Goal: Information Seeking & Learning: Check status

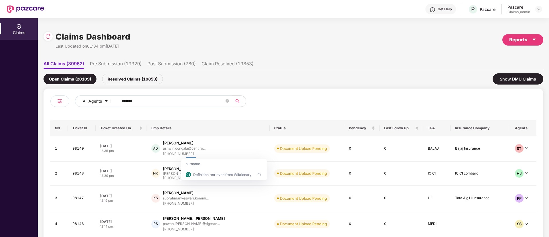
scroll to position [0, 1]
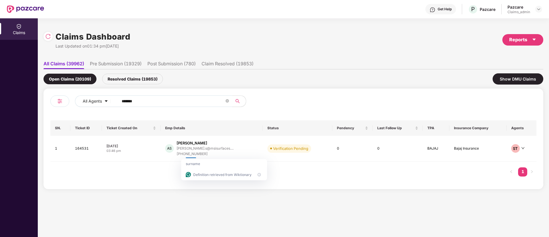
click at [130, 97] on input "******" at bounding box center [173, 101] width 103 height 9
paste input "******"
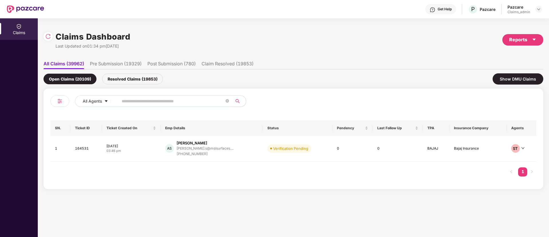
type input "******"
click at [154, 147] on div "10 Aug 2025" at bounding box center [130, 145] width 49 height 5
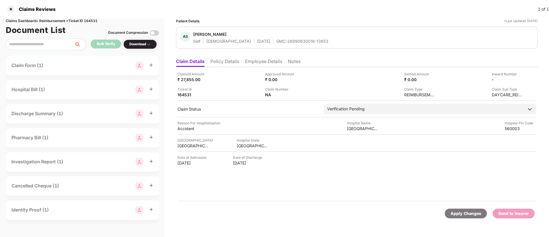
drag, startPoint x: 264, startPoint y: 37, endPoint x: 253, endPoint y: 40, distance: 11.1
click at [253, 40] on div "Ashwath Shetty Self Male 05 Apr 1998 GMC-26990630016-13653" at bounding box center [260, 37] width 135 height 12
click at [276, 40] on div "GMC-26990630016-13653" at bounding box center [302, 40] width 52 height 5
click at [231, 63] on li "Policy Details" at bounding box center [224, 62] width 29 height 8
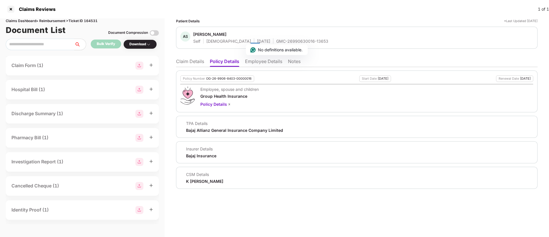
click at [217, 77] on div "OG-26-9906-8403-00000016" at bounding box center [228, 79] width 45 height 4
copy div "OG-26-9906-8403-00000016"
click at [187, 60] on li "Claim Details" at bounding box center [190, 62] width 28 height 8
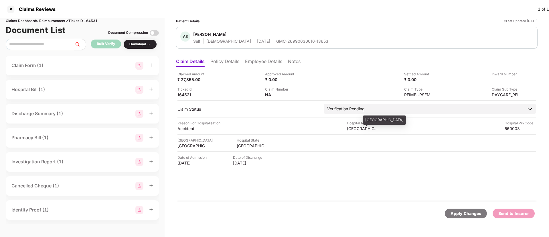
click at [351, 127] on div "Manipal North Side Hospital" at bounding box center [362, 128] width 31 height 5
copy div "Manipal North Side Hospital"
click at [351, 127] on div "Manipal North Side Hospital" at bounding box center [362, 128] width 31 height 5
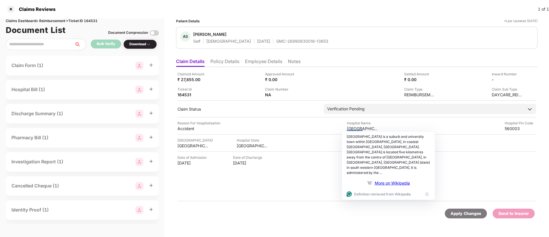
click at [238, 142] on div "Hospital State" at bounding box center [252, 139] width 31 height 5
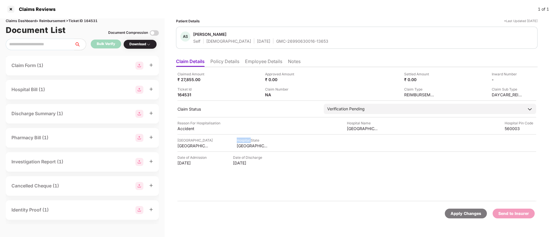
click at [238, 142] on div "Hospital State" at bounding box center [252, 139] width 31 height 5
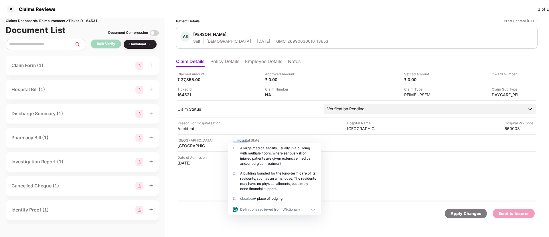
click at [236, 146] on div "1 ." at bounding box center [236, 155] width 7 height 21
click at [282, 118] on div "Claimed Amount ₹ 27,855.00 Approved Amount ₹ 0.00 Settled Amount ₹ 0.00 Inward …" at bounding box center [356, 134] width 361 height 134
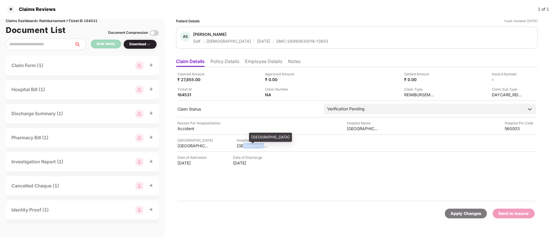
drag, startPoint x: 244, startPoint y: 151, endPoint x: 241, endPoint y: 143, distance: 8.1
click at [241, 143] on div "Claimed Amount ₹ 27,855.00 Approved Amount ₹ 0.00 Settled Amount ₹ 0.00 Inward …" at bounding box center [356, 134] width 361 height 134
click at [241, 143] on div "KARNATAKA" at bounding box center [252, 145] width 31 height 5
copy div "KARNATAKA"
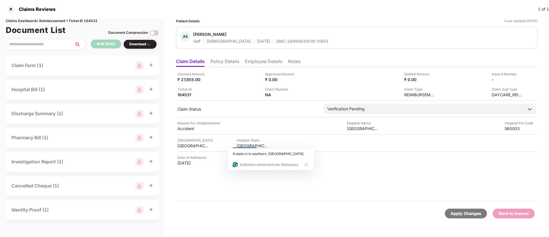
click at [183, 124] on div "Reason For Hospitalisation" at bounding box center [198, 122] width 43 height 5
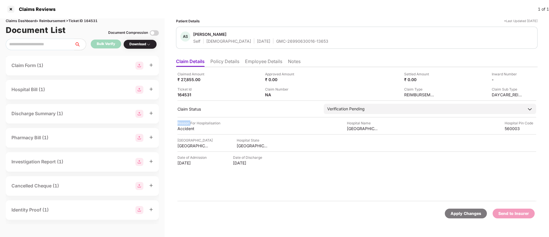
click at [183, 124] on div "Reason For Hospitalisation" at bounding box center [198, 122] width 43 height 5
click at [183, 124] on html "Claims Reviews 1 of 1 Claims Dashboard > Reimbursement > Ticket ID 164531 Docum…" at bounding box center [274, 118] width 549 height 237
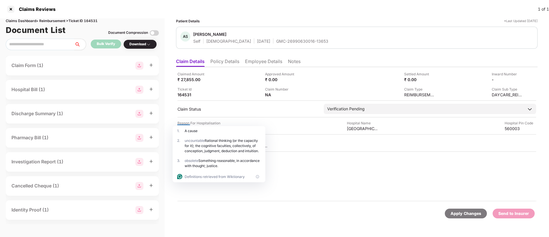
click at [183, 126] on div "1 . A cause" at bounding box center [219, 131] width 93 height 10
click at [246, 112] on div "Claim Status Verification Pending Stage Pre-Submission Post-Submission Status V…" at bounding box center [356, 109] width 359 height 10
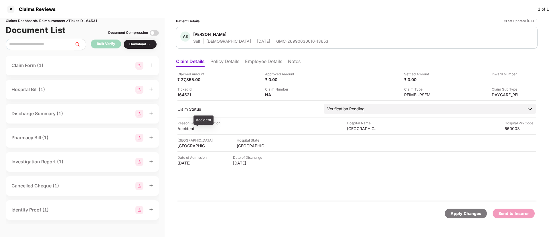
click at [185, 127] on div "Accident" at bounding box center [192, 128] width 31 height 5
copy div "Accident"
click at [185, 127] on div "Accident" at bounding box center [192, 128] width 31 height 5
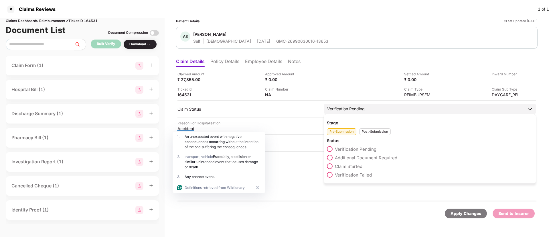
click at [339, 107] on div "Verification Pending" at bounding box center [345, 109] width 37 height 6
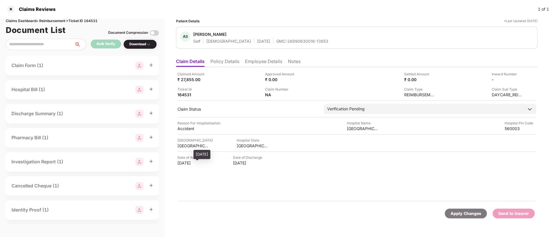
click at [185, 163] on div "12 Jul 2025" at bounding box center [192, 162] width 31 height 5
copy div "12 Jul 2025"
click at [185, 163] on div "12 Jul 2025" at bounding box center [192, 162] width 31 height 5
click at [312, 172] on div "Claimed Amount ₹ 27,855.00 Approved Amount ₹ 0.00 Settled Amount ₹ 0.00 Inward …" at bounding box center [356, 134] width 361 height 134
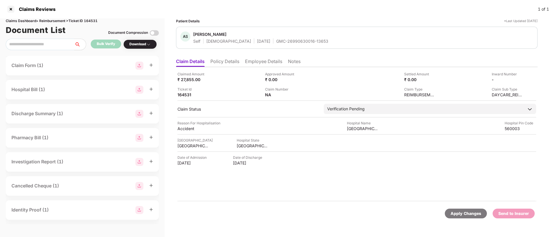
scroll to position [0, 0]
click at [247, 61] on li "Employee Details" at bounding box center [263, 62] width 37 height 8
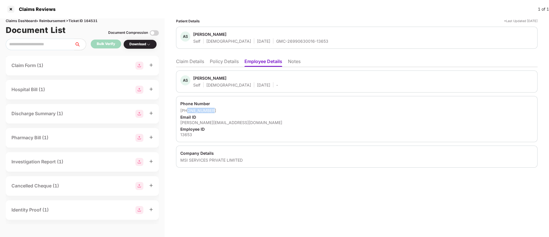
drag, startPoint x: 215, startPoint y: 109, endPoint x: 187, endPoint y: 111, distance: 27.3
click at [187, 111] on div "+918888748811" at bounding box center [356, 110] width 353 height 5
copy div "8888748811"
click at [214, 120] on div "ashwath.s@msisurfaces.com" at bounding box center [356, 122] width 353 height 5
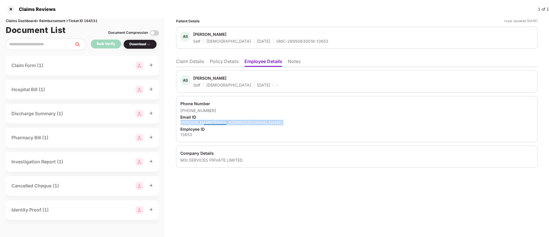
click at [214, 120] on div "ashwath.s@msisurfaces.com" at bounding box center [356, 122] width 353 height 5
copy div "ashwath.s@msisurfaces.com"
click at [183, 61] on li "Claim Details" at bounding box center [190, 62] width 28 height 8
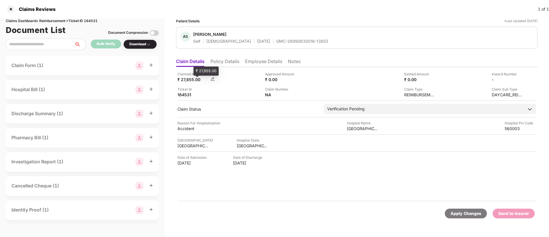
click at [180, 80] on div "₹ 27,855.00" at bounding box center [192, 79] width 31 height 5
copy div
click at [302, 93] on img at bounding box center [300, 94] width 5 height 5
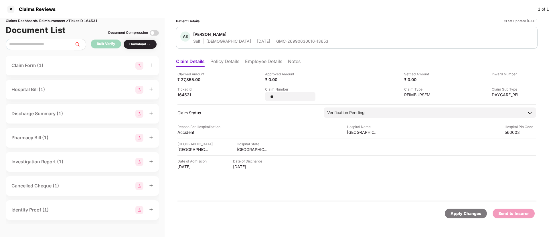
type input "*"
type input "**********"
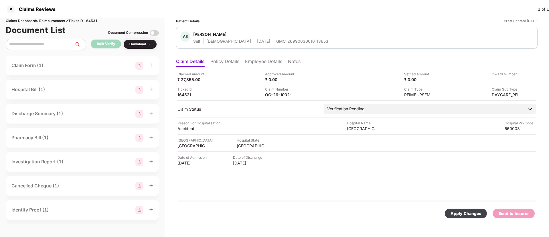
click at [462, 211] on div "Apply Changes" at bounding box center [465, 213] width 31 height 6
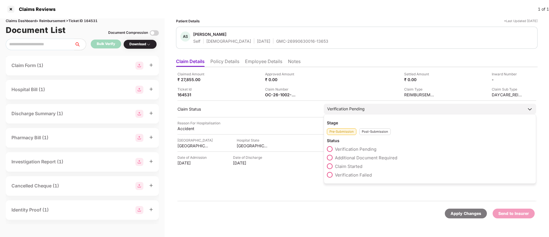
click at [369, 132] on div "Post-Submission" at bounding box center [374, 131] width 31 height 7
click at [347, 156] on span "Claim Under Process" at bounding box center [356, 157] width 43 height 5
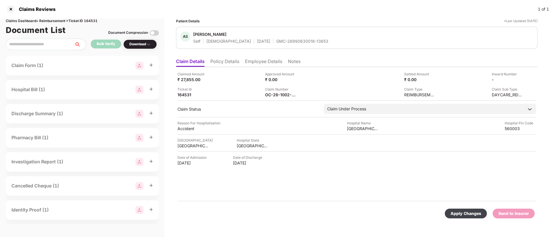
click at [465, 212] on div "Apply Changes" at bounding box center [465, 213] width 31 height 6
click at [535, 208] on icon "close" at bounding box center [533, 208] width 3 height 3
click at [262, 61] on li "Employee Details" at bounding box center [263, 62] width 37 height 8
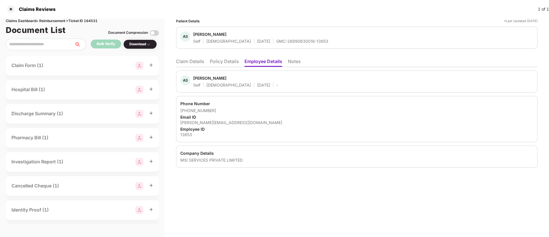
click at [189, 162] on div "MSI SERVICES PRIVATE LIMITED" at bounding box center [356, 159] width 353 height 5
copy div "MSI SERVICES PRIVATE LIMITED"
click at [186, 62] on li "Claim Details" at bounding box center [190, 62] width 28 height 8
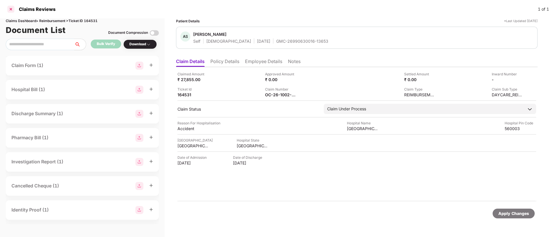
click at [8, 9] on div at bounding box center [10, 9] width 9 height 9
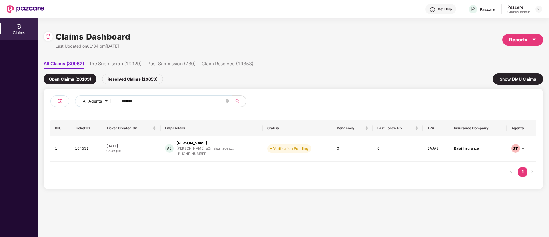
click at [167, 98] on input "******" at bounding box center [173, 101] width 103 height 9
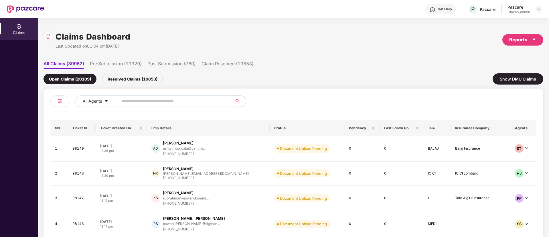
paste input "******"
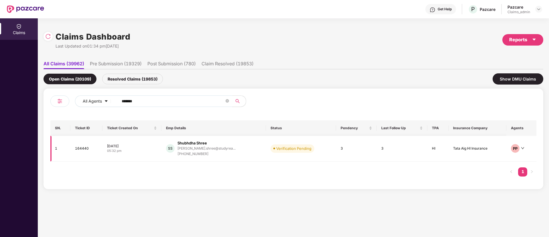
type input "******"
click at [152, 149] on div "05:32 pm" at bounding box center [132, 150] width 50 height 5
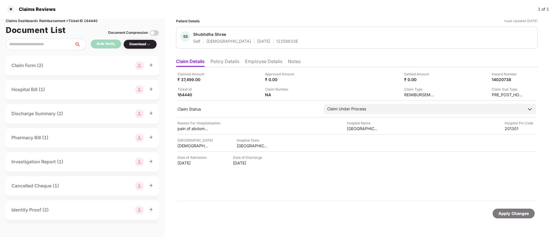
click at [260, 62] on li "Employee Details" at bounding box center [263, 62] width 37 height 8
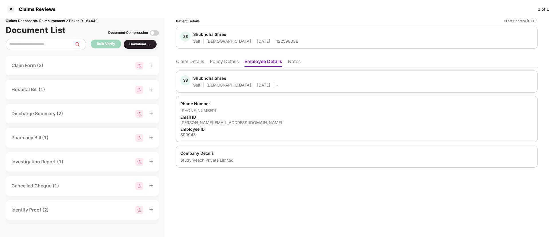
click at [194, 123] on div "[PERSON_NAME][EMAIL_ADDRESS][DOMAIN_NAME]" at bounding box center [356, 122] width 353 height 5
copy div "[PERSON_NAME][EMAIL_ADDRESS][DOMAIN_NAME]"
click at [9, 8] on div at bounding box center [10, 9] width 9 height 9
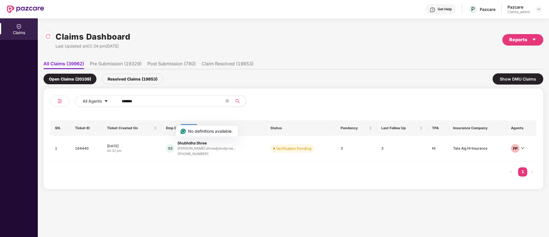
click at [132, 103] on input "******" at bounding box center [173, 101] width 103 height 9
paste input "******"
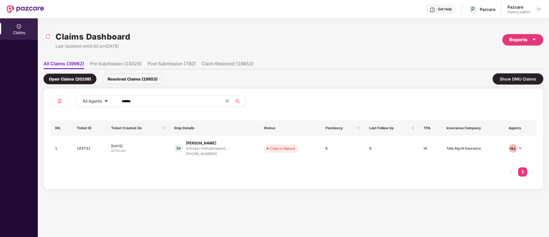
type input "******"
click at [149, 153] on td "05 Aug 2025 02:52 pm" at bounding box center [137, 149] width 63 height 26
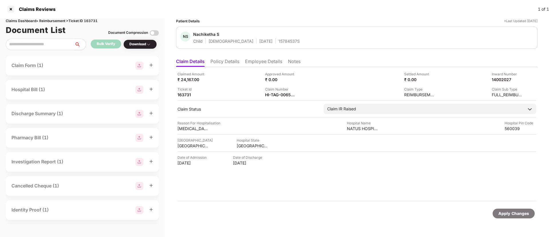
click at [266, 61] on li "Employee Details" at bounding box center [263, 62] width 37 height 8
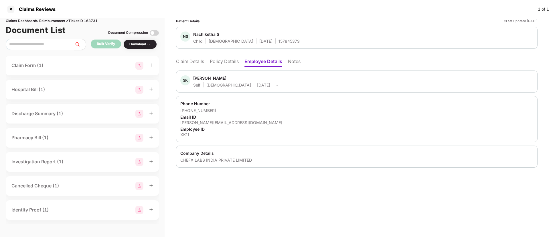
click at [187, 123] on div "[PERSON_NAME][EMAIL_ADDRESS][DOMAIN_NAME]" at bounding box center [356, 122] width 353 height 5
click at [191, 64] on li "Claim Details" at bounding box center [190, 62] width 28 height 8
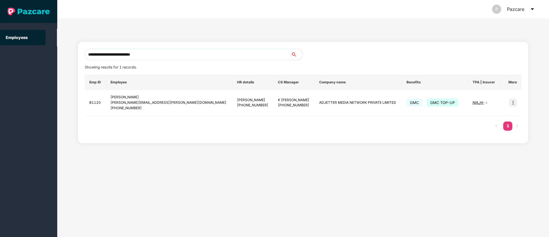
click at [140, 53] on input "**********" at bounding box center [188, 54] width 206 height 11
paste input "**********"
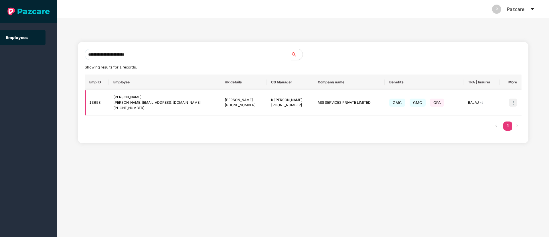
type input "**********"
click at [510, 102] on img at bounding box center [513, 102] width 8 height 8
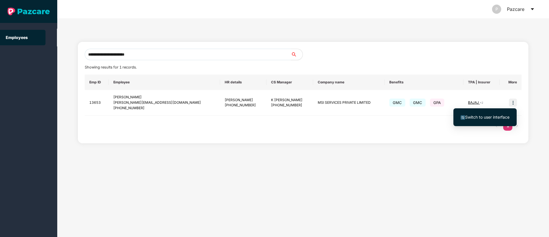
click at [485, 113] on li "Switch to user interface" at bounding box center [484, 117] width 63 height 12
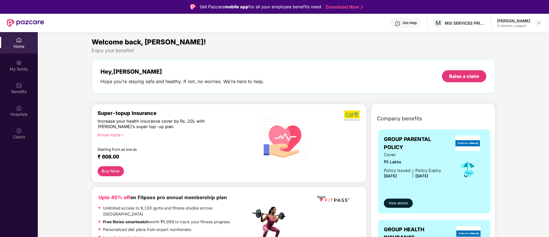
click at [23, 123] on div "Claims" at bounding box center [19, 132] width 38 height 21
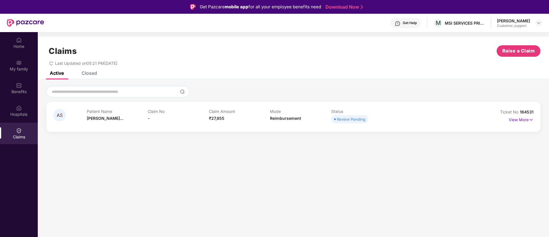
click at [95, 77] on div "Closed" at bounding box center [85, 73] width 24 height 13
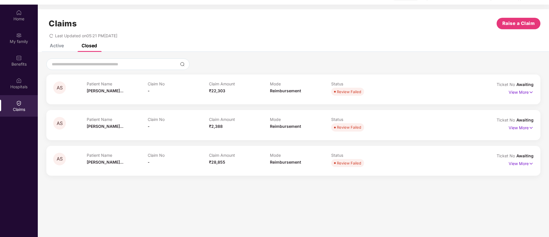
scroll to position [28, 0]
click at [517, 94] on p "View More" at bounding box center [520, 91] width 25 height 8
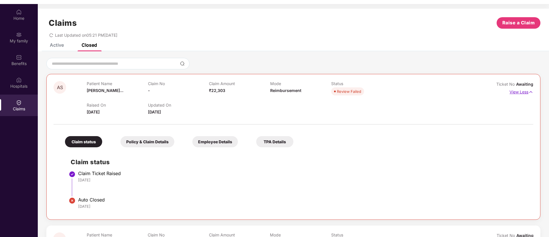
click at [517, 94] on p "View Less" at bounding box center [521, 91] width 24 height 8
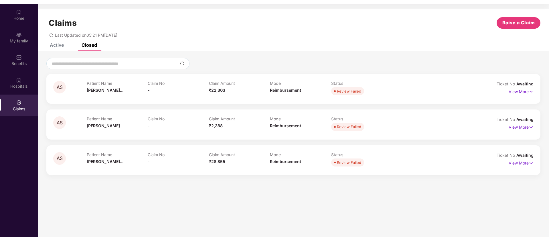
scroll to position [0, 0]
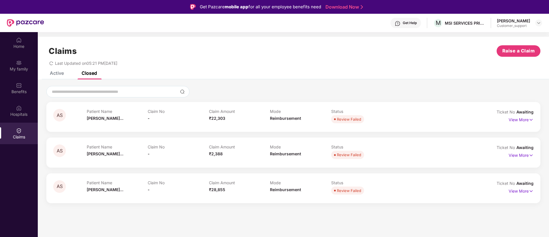
click at [57, 73] on div "Active" at bounding box center [57, 73] width 14 height 6
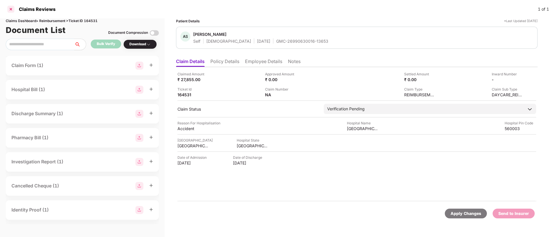
click at [9, 9] on div at bounding box center [10, 9] width 9 height 9
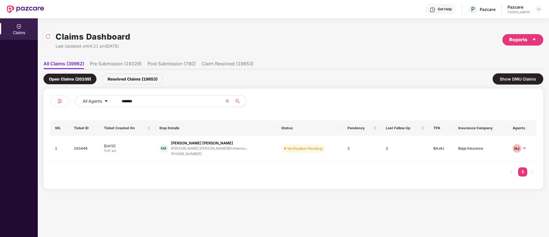
click at [149, 100] on input "******" at bounding box center [173, 101] width 103 height 9
paste input "******"
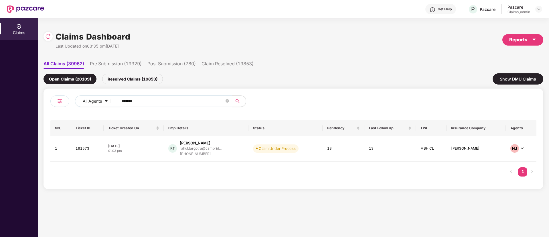
type input "******"
click at [139, 157] on td "29 Jul 2025 01:03 pm" at bounding box center [134, 149] width 60 height 26
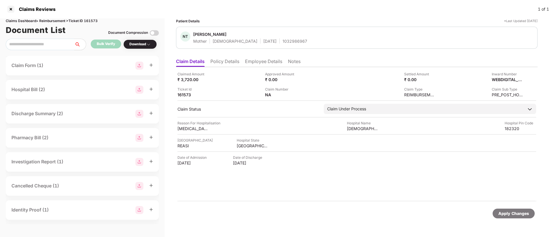
click at [298, 78] on div "Approved Amount ₹ 0.00" at bounding box center [306, 76] width 83 height 11
click at [309, 79] on div "Approved Amount ₹ 0.00" at bounding box center [306, 76] width 83 height 11
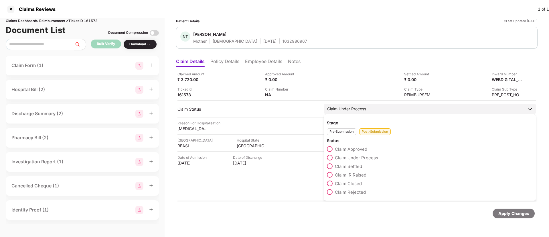
click at [342, 150] on span "Claim Approved" at bounding box center [351, 148] width 32 height 5
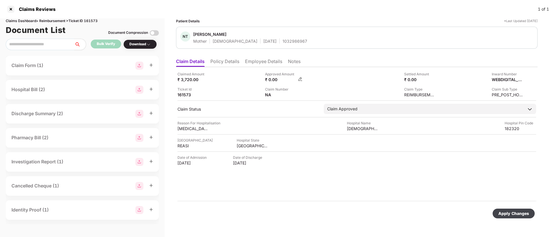
click at [301, 78] on img at bounding box center [300, 79] width 5 height 5
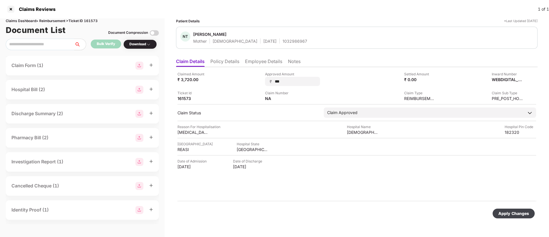
type input "****"
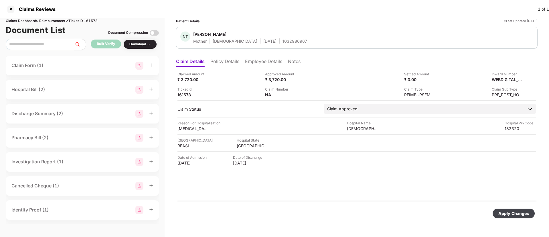
click at [515, 215] on div "Apply Changes" at bounding box center [513, 213] width 31 height 6
click at [270, 63] on li "Employee Details" at bounding box center [263, 62] width 37 height 8
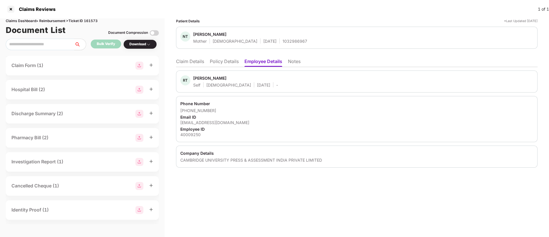
click at [208, 120] on div "[EMAIL_ADDRESS][DOMAIN_NAME]" at bounding box center [356, 122] width 353 height 5
click at [208, 120] on div "rahul.targotra@cambridge.org" at bounding box center [356, 122] width 353 height 5
copy div "rahul.targotra@cambridge.org"
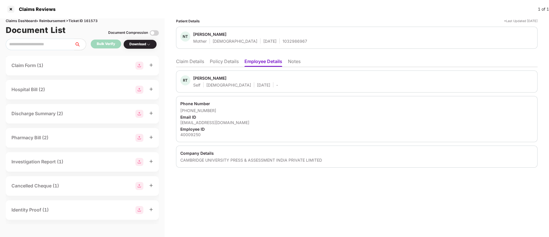
click at [193, 60] on li "Claim Details" at bounding box center [190, 62] width 28 height 8
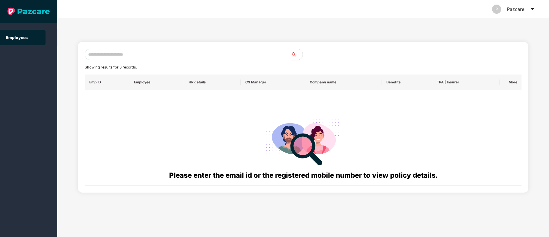
click at [128, 48] on div "Showing results for 0 records. Emp ID Employee HR details CS Manager Company na…" at bounding box center [303, 117] width 451 height 151
click at [125, 50] on input "text" at bounding box center [188, 54] width 206 height 11
paste input "**********"
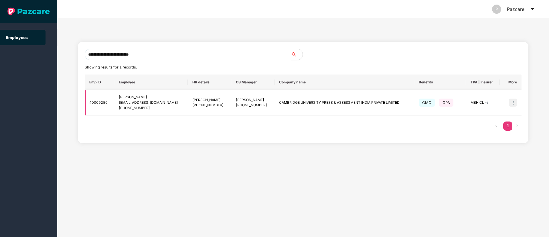
type input "**********"
click at [513, 106] on img at bounding box center [513, 102] width 8 height 8
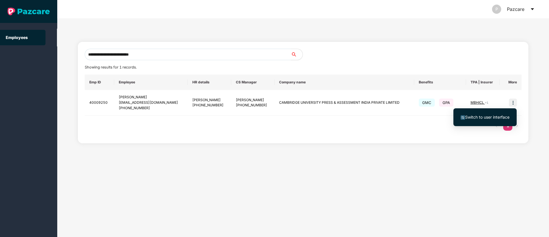
click at [487, 114] on span "Switch to user interface" at bounding box center [484, 117] width 49 height 6
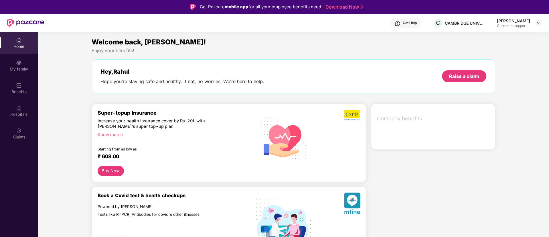
click at [19, 136] on div "Claims" at bounding box center [19, 137] width 38 height 6
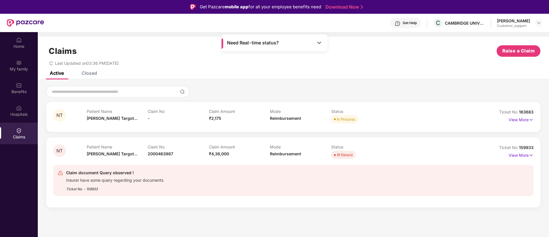
click at [86, 76] on div "Closed" at bounding box center [85, 73] width 24 height 13
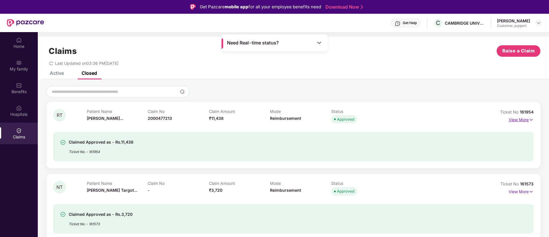
click at [509, 120] on p "View More" at bounding box center [520, 119] width 25 height 8
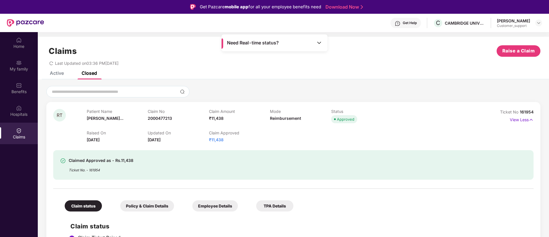
click at [56, 75] on div "Active" at bounding box center [57, 73] width 14 height 6
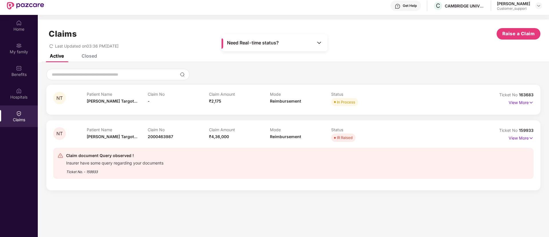
scroll to position [18, 0]
click at [89, 54] on div "Closed" at bounding box center [89, 55] width 15 height 6
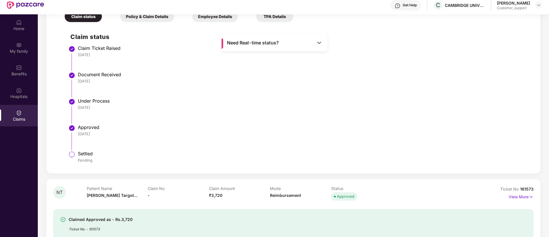
scroll to position [32, 0]
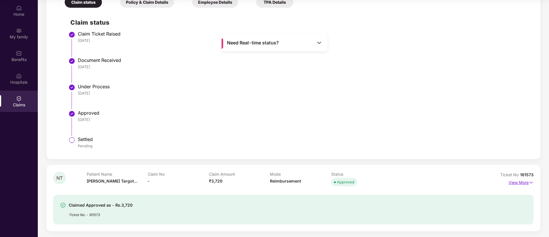
click at [516, 183] on p "View More" at bounding box center [520, 182] width 25 height 8
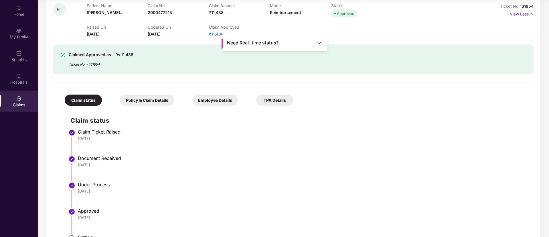
scroll to position [0, 0]
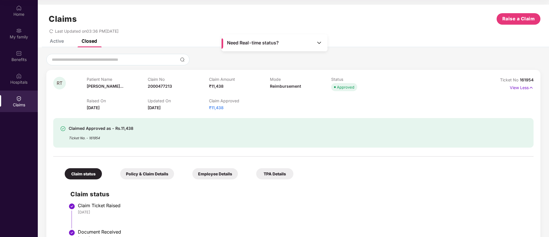
click at [64, 41] on div "Active Closed" at bounding box center [69, 41] width 56 height 13
click at [59, 41] on div "Active" at bounding box center [57, 41] width 14 height 6
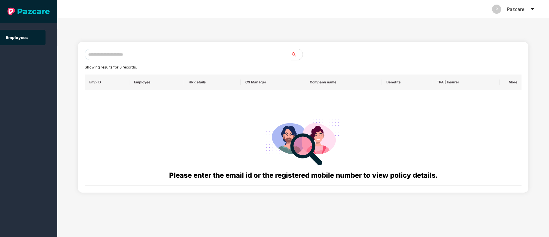
click at [95, 49] on input "text" at bounding box center [188, 54] width 206 height 11
paste input "******"
type input "******"
click at [143, 55] on input "******" at bounding box center [188, 54] width 206 height 11
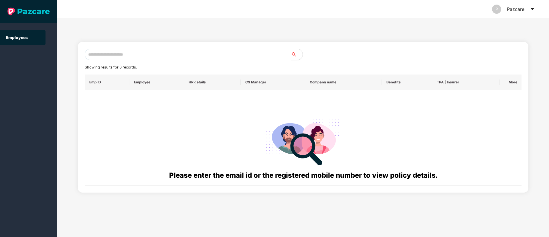
paste input "**********"
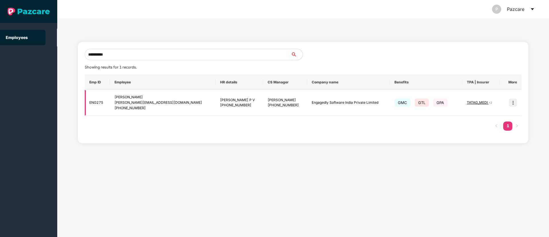
type input "**********"
click at [510, 99] on img at bounding box center [513, 102] width 8 height 8
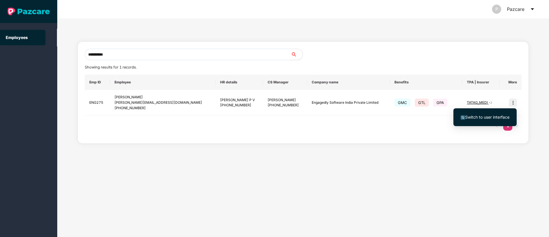
click at [483, 120] on li "Switch to user interface" at bounding box center [484, 117] width 63 height 12
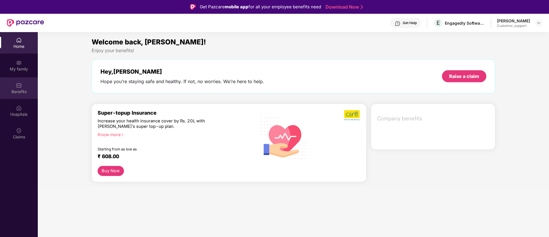
click at [21, 87] on img at bounding box center [19, 85] width 6 height 6
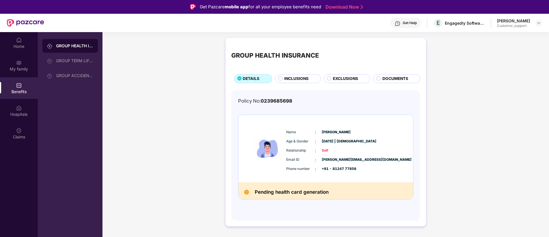
click at [288, 79] on span "INCLUSIONS" at bounding box center [296, 79] width 24 height 6
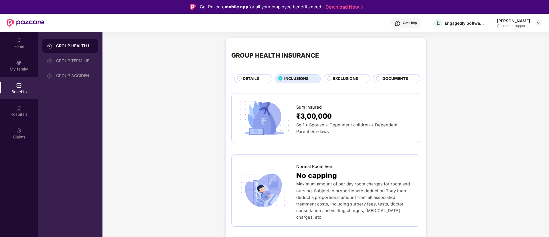
click at [288, 79] on span "INCLUSIONS" at bounding box center [296, 79] width 24 height 6
click at [252, 77] on span "DETAILS" at bounding box center [251, 79] width 17 height 6
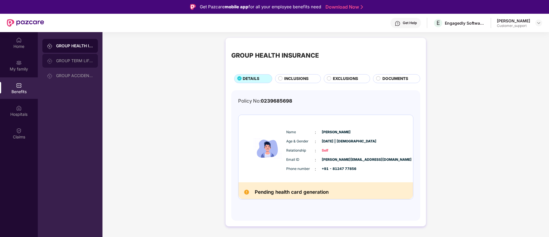
click at [75, 60] on div "GROUP TERM LIFE INSURANCE" at bounding box center [74, 60] width 37 height 5
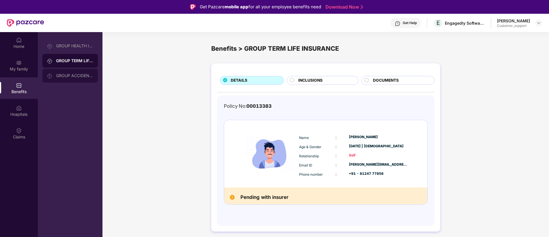
click at [77, 76] on div "GROUP ACCIDENTAL INSURANCE" at bounding box center [74, 75] width 37 height 5
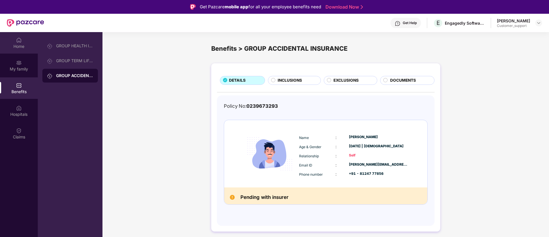
click at [16, 44] on div "Home" at bounding box center [19, 46] width 38 height 6
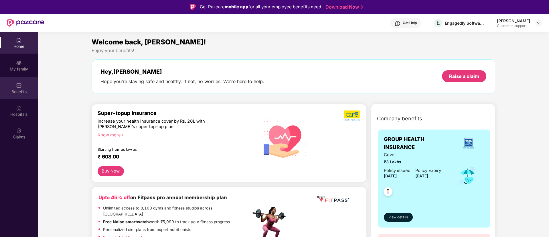
click at [14, 85] on div "Benefits" at bounding box center [19, 87] width 38 height 21
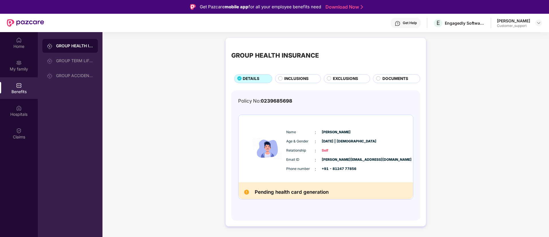
scroll to position [32, 0]
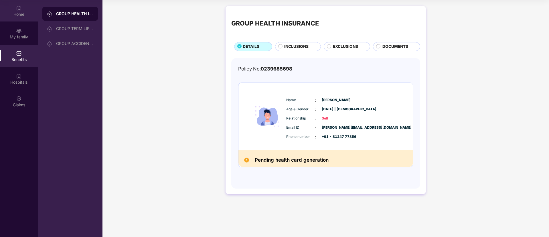
click at [19, 7] on img at bounding box center [19, 8] width 6 height 6
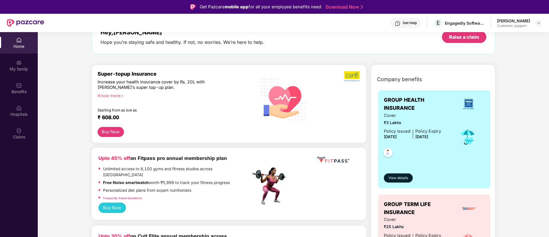
scroll to position [39, 0]
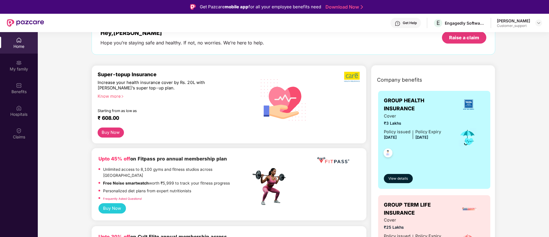
click at [498, 23] on div "Devaki Venkatesh" at bounding box center [513, 20] width 33 height 5
copy div "Devaki"
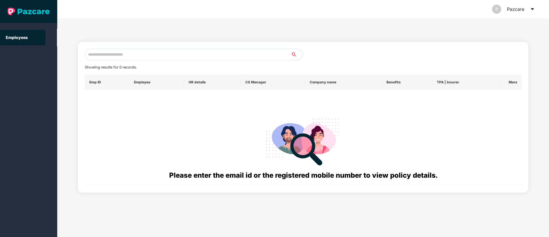
click at [106, 51] on input "text" at bounding box center [188, 54] width 206 height 11
paste input "**********"
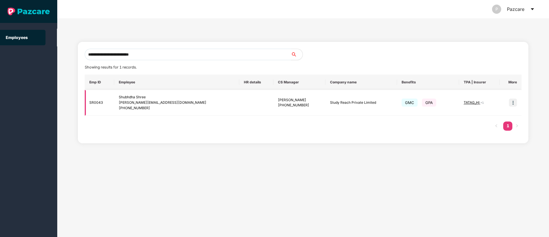
type input "**********"
click at [510, 103] on img at bounding box center [513, 102] width 8 height 8
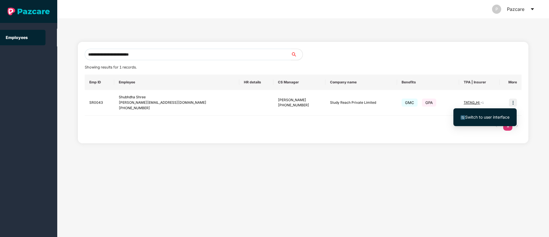
click at [475, 116] on span "Switch to user interface" at bounding box center [487, 116] width 44 height 5
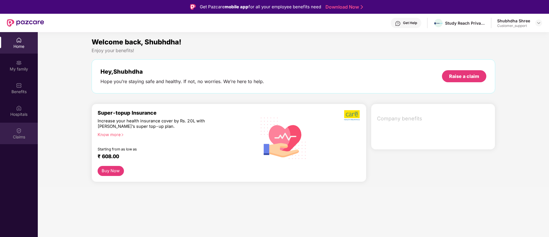
click at [22, 133] on div "Claims" at bounding box center [19, 132] width 38 height 21
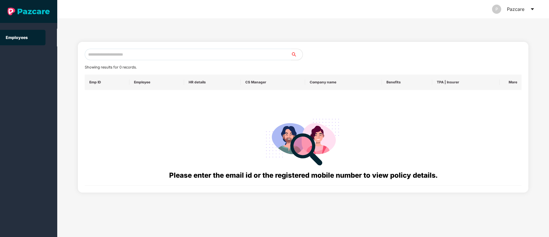
paste input "**********"
click at [120, 52] on input "**********" at bounding box center [188, 54] width 206 height 11
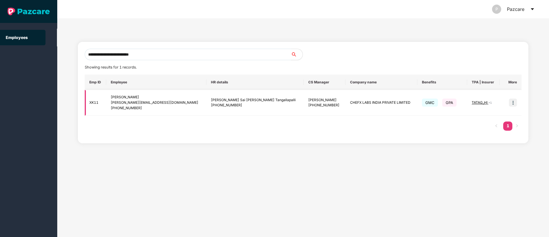
type input "**********"
click at [514, 104] on img at bounding box center [513, 102] width 8 height 8
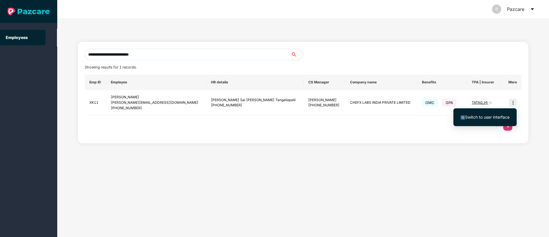
click at [472, 120] on li "Switch to user interface" at bounding box center [484, 117] width 63 height 12
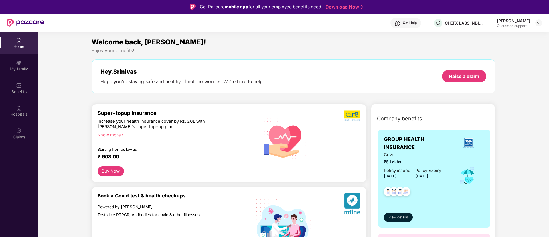
click at [22, 134] on div "Claims" at bounding box center [19, 137] width 38 height 6
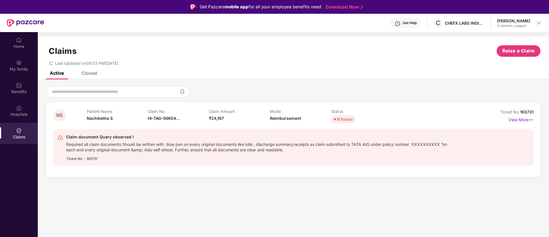
click at [509, 18] on div "[PERSON_NAME]" at bounding box center [513, 20] width 33 height 5
copy div "Srinivas"
